Goal: Navigation & Orientation: Find specific page/section

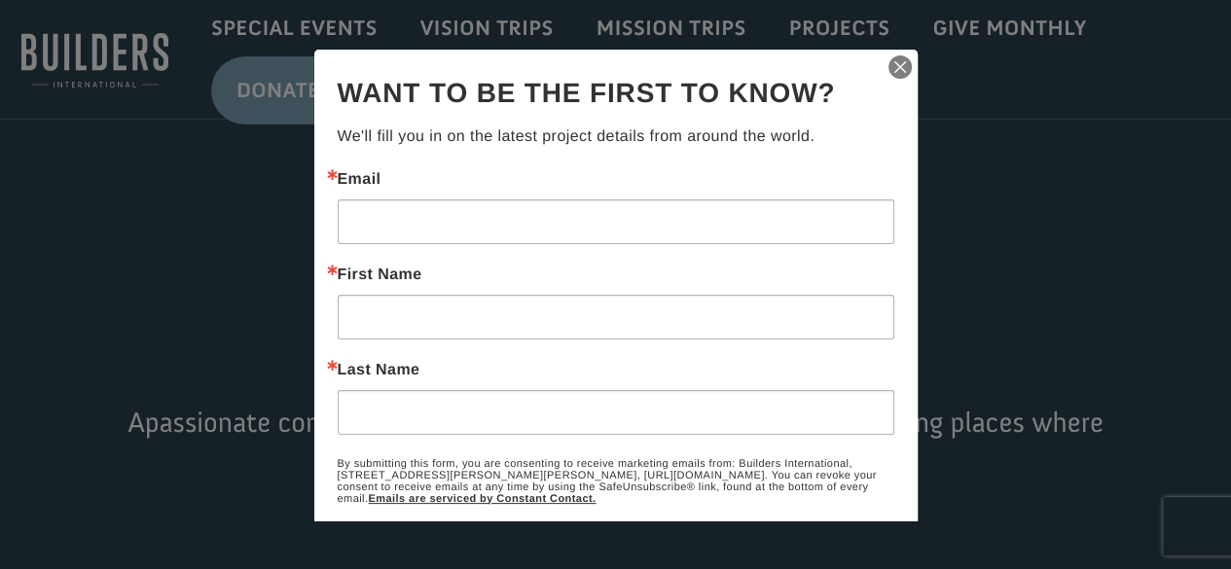
click at [886, 71] on img "button" at bounding box center [899, 66] width 27 height 27
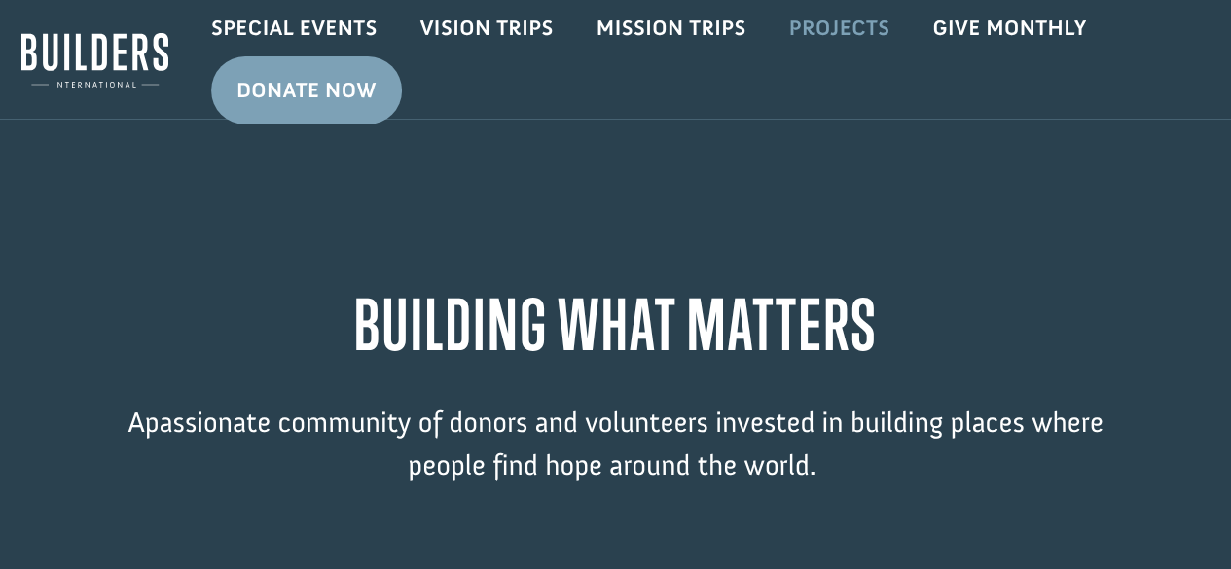
click at [827, 28] on link "Projects" at bounding box center [840, 28] width 144 height 56
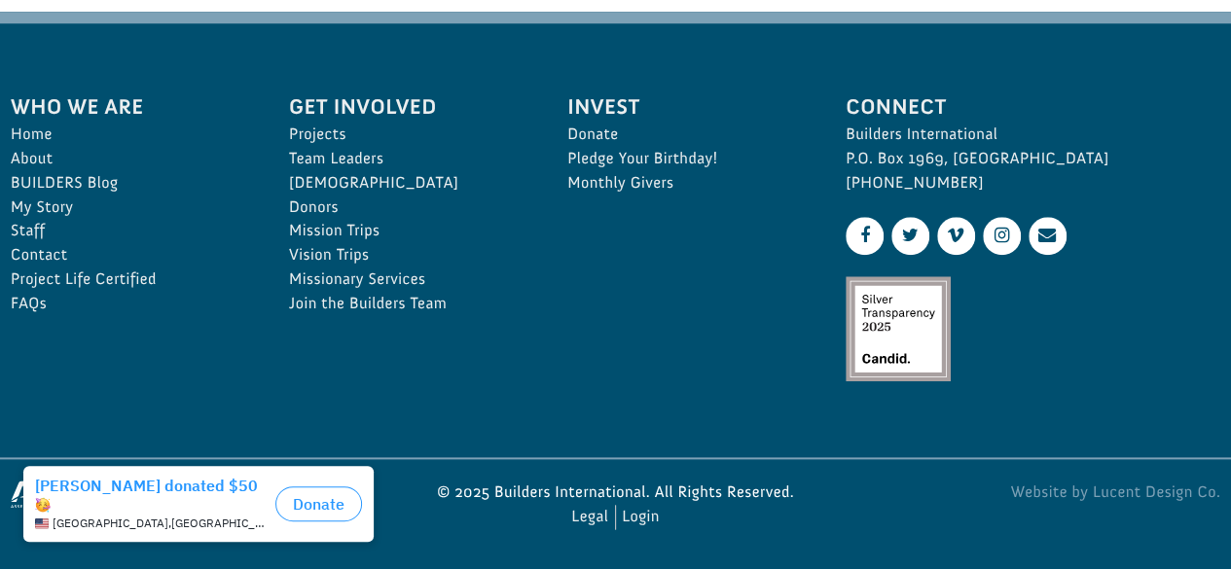
scroll to position [846, 0]
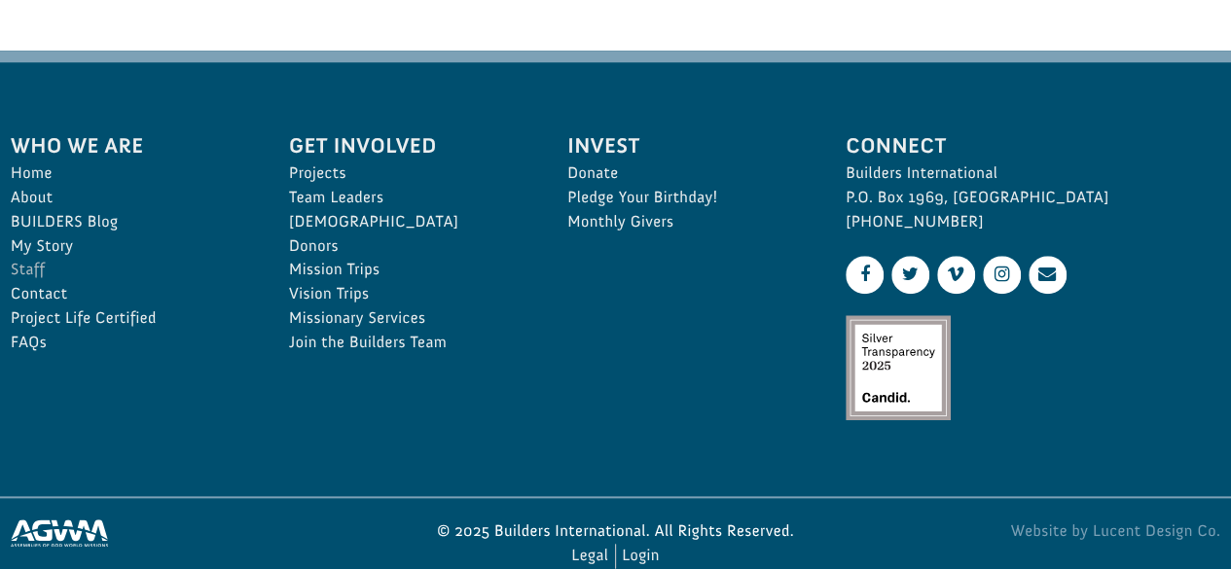
click at [39, 263] on link "Staff" at bounding box center [128, 270] width 235 height 24
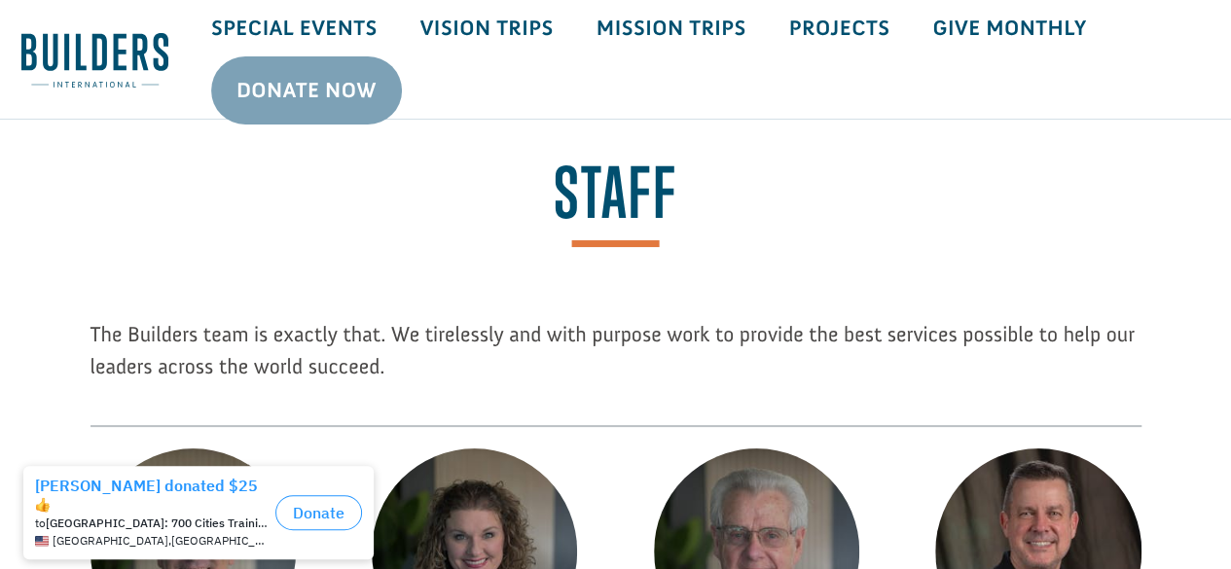
click at [336, 183] on h1 "Staff" at bounding box center [615, 203] width 1188 height 89
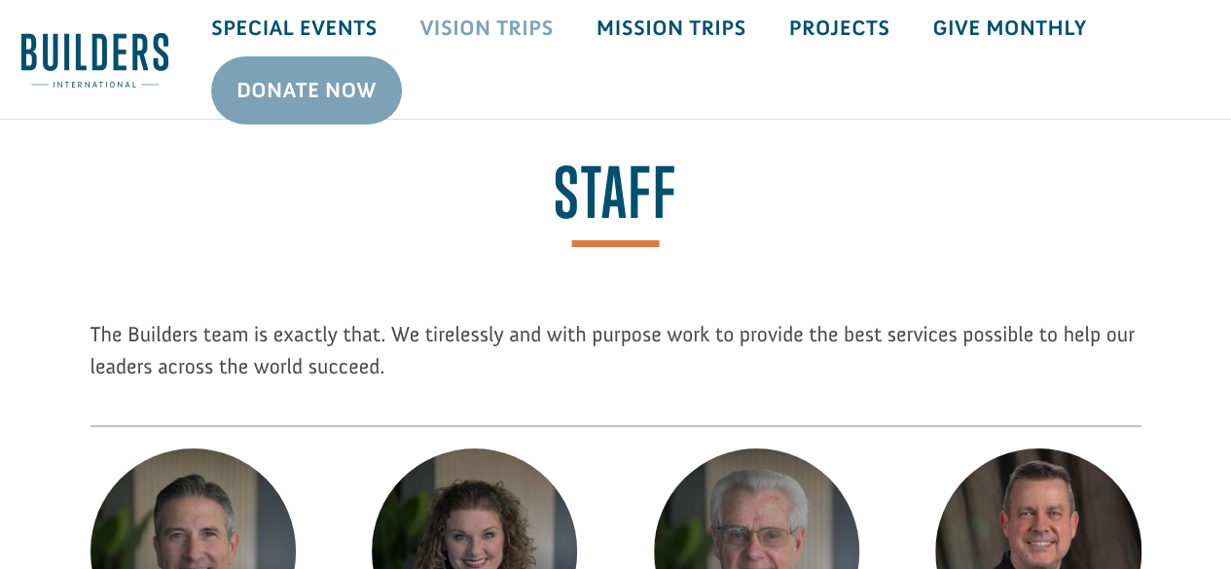
click at [520, 33] on link "Vision Trips" at bounding box center [487, 28] width 176 height 56
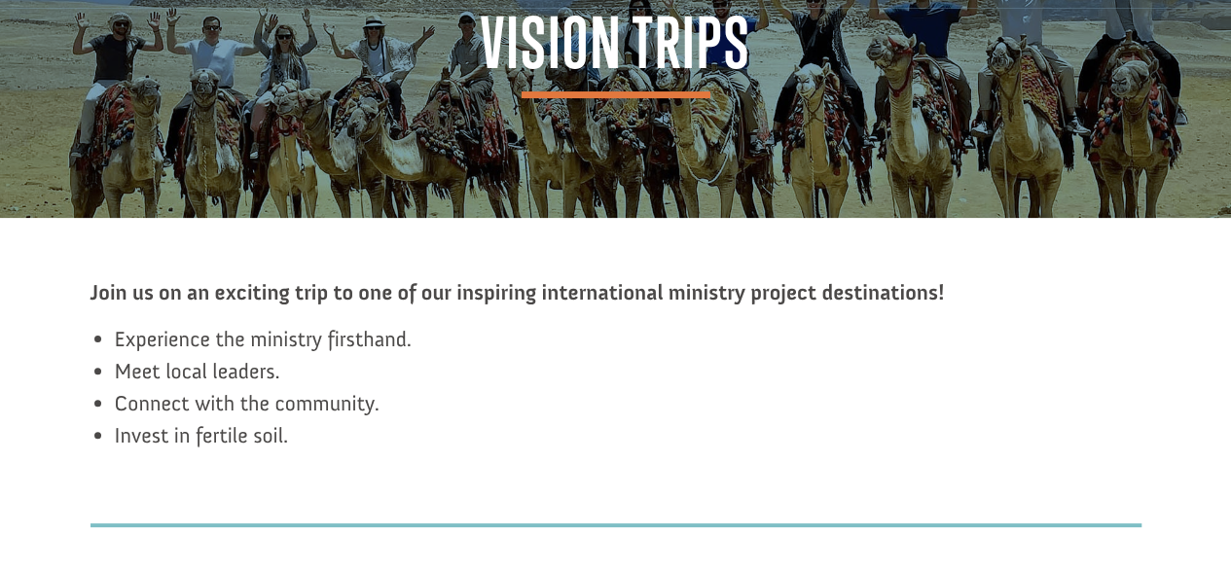
scroll to position [78, 0]
